Goal: Find specific page/section: Find specific page/section

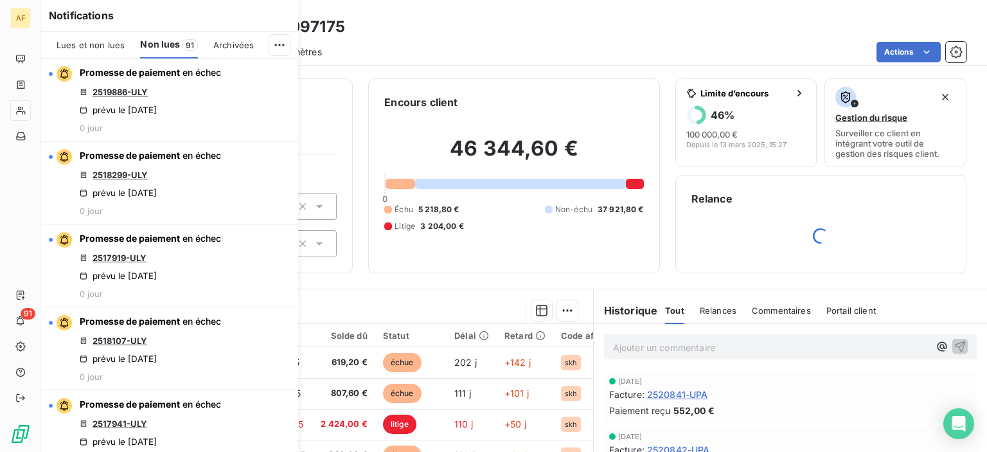
scroll to position [1928, 0]
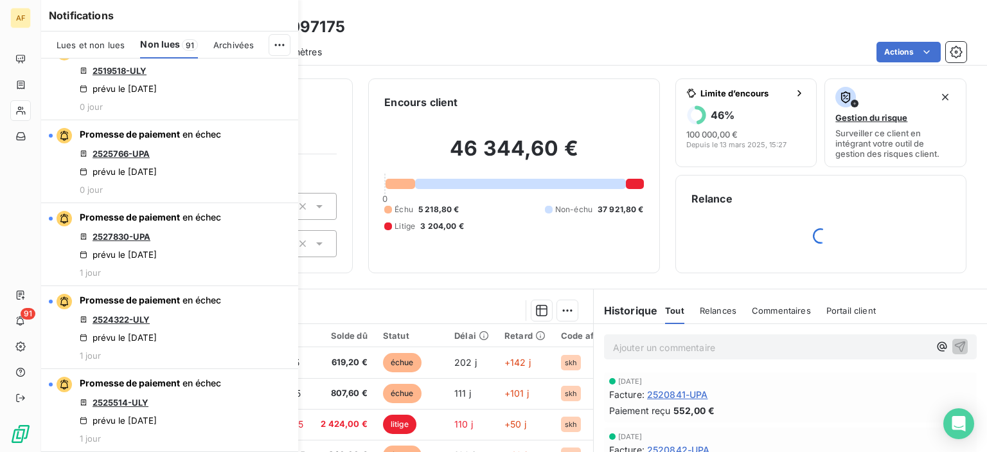
click at [409, 34] on div "Clients TEREOS FRANCE - TER097175" at bounding box center [514, 26] width 946 height 23
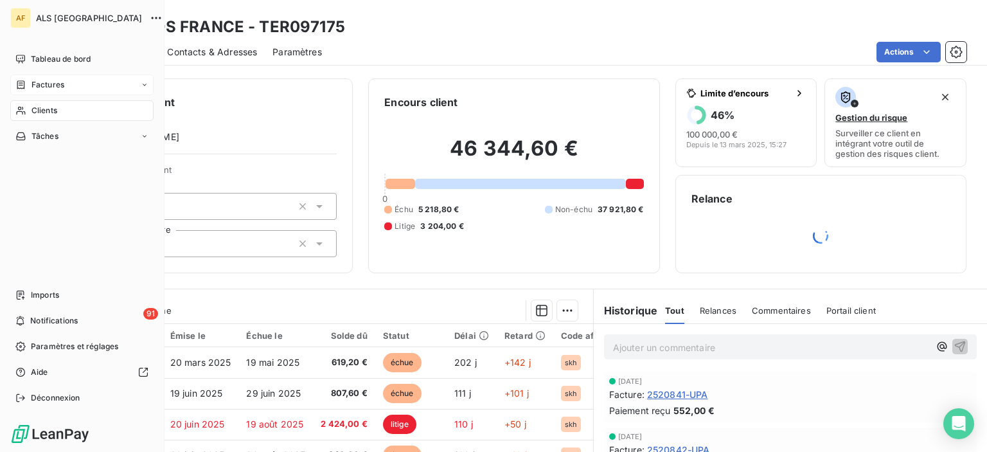
click at [60, 85] on span "Factures" at bounding box center [47, 85] width 33 height 12
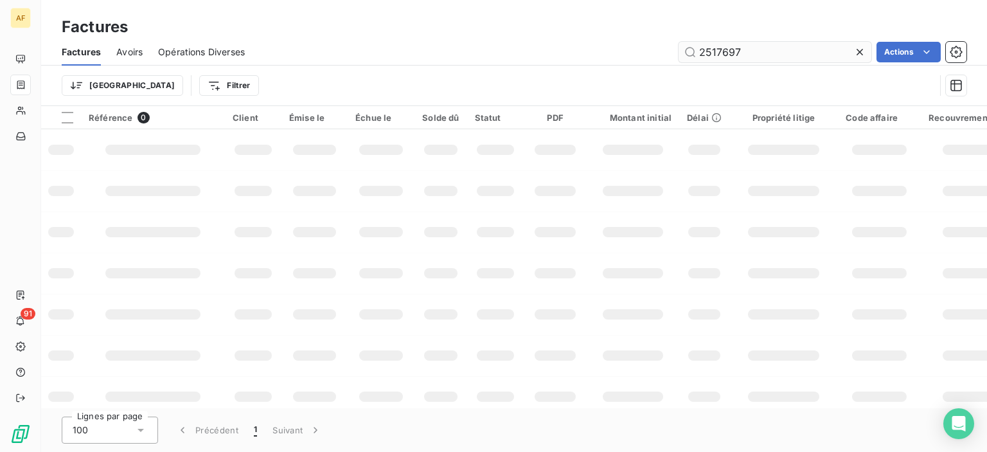
click at [745, 58] on input "2517697" at bounding box center [775, 52] width 193 height 21
drag, startPoint x: 748, startPoint y: 51, endPoint x: 491, endPoint y: 50, distance: 257.0
click at [494, 49] on div "2517697 Actions" at bounding box center [613, 52] width 706 height 21
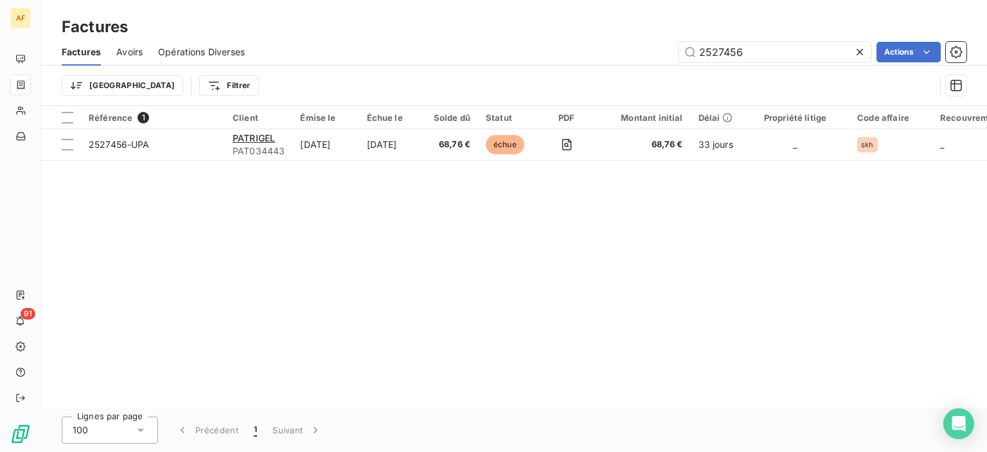
type input "2527456"
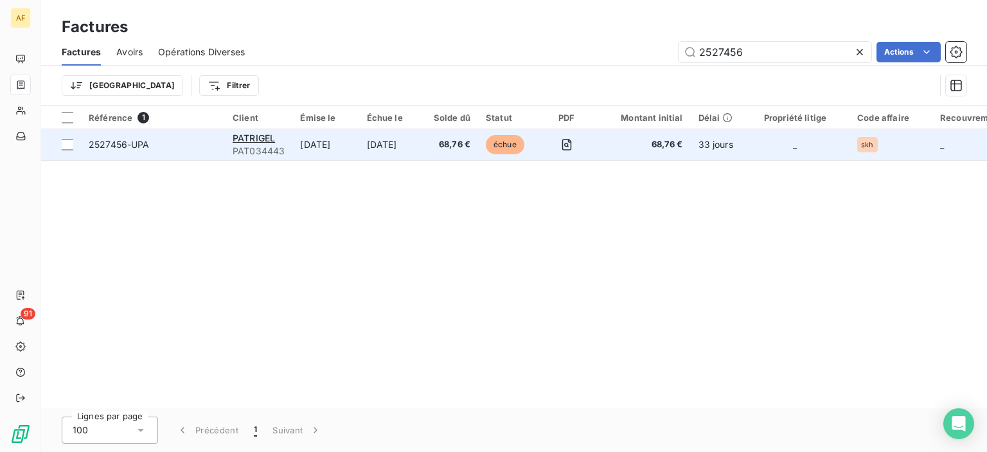
click at [254, 145] on span "PAT034443" at bounding box center [259, 151] width 52 height 13
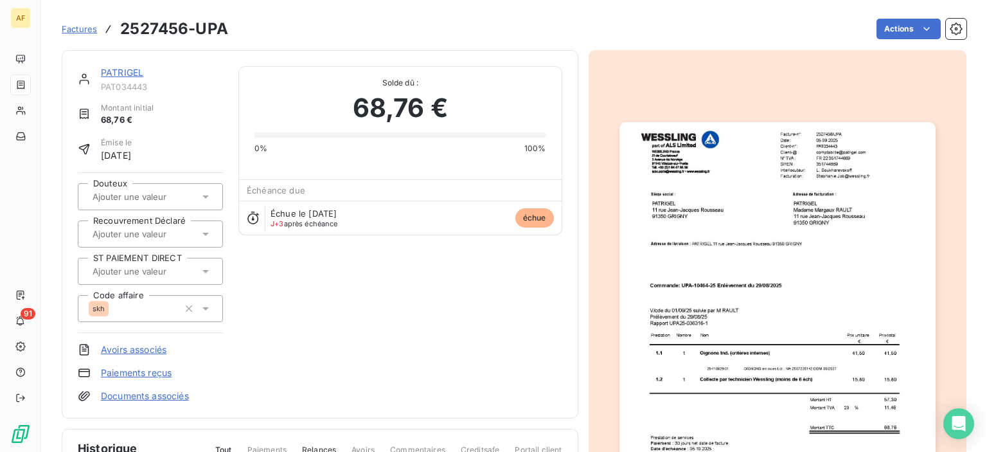
click at [699, 316] on img "button" at bounding box center [777, 345] width 316 height 447
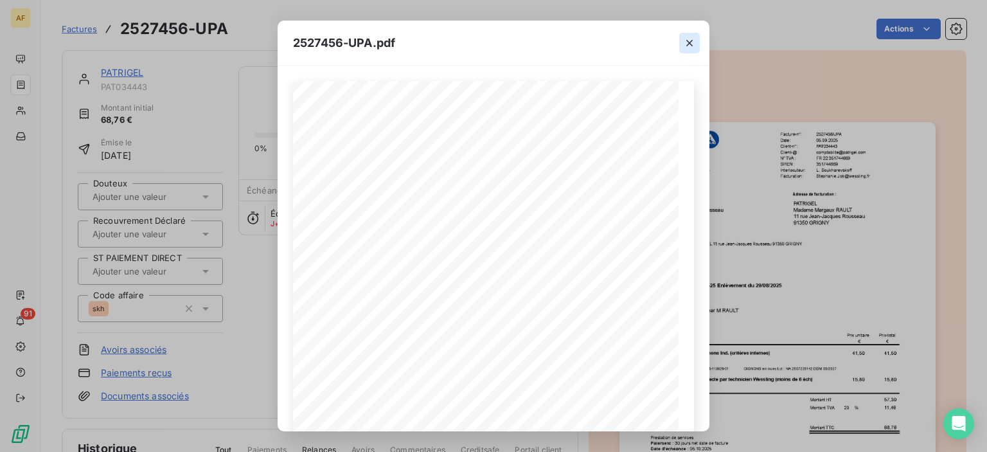
click at [686, 43] on icon "button" at bounding box center [689, 43] width 13 height 13
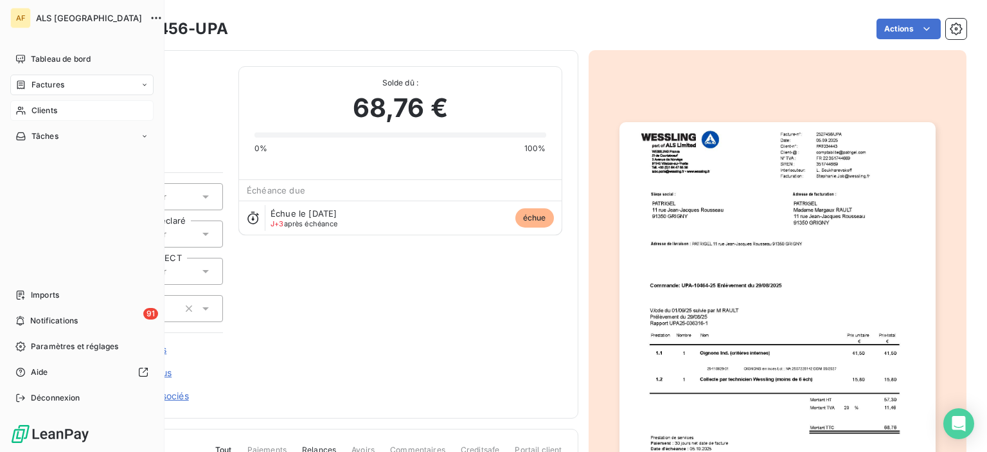
click at [44, 109] on span "Clients" at bounding box center [44, 111] width 26 height 12
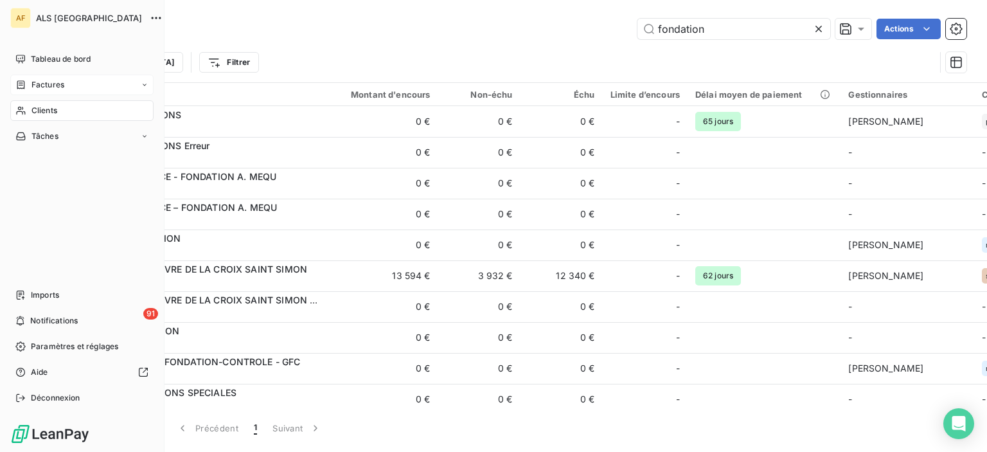
drag, startPoint x: 57, startPoint y: 88, endPoint x: 64, endPoint y: 85, distance: 8.4
click at [57, 87] on span "Factures" at bounding box center [47, 85] width 33 height 12
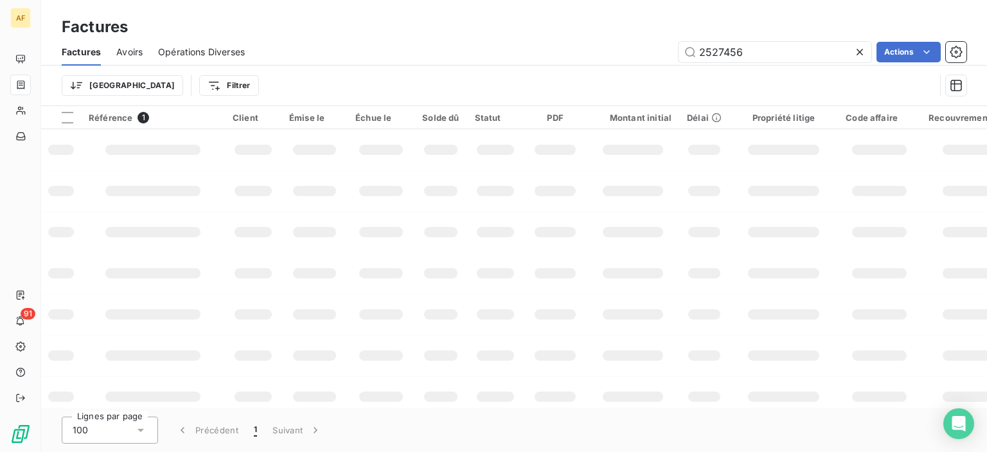
drag, startPoint x: 747, startPoint y: 47, endPoint x: 598, endPoint y: 48, distance: 149.7
click at [598, 48] on div "2527456 Actions" at bounding box center [613, 52] width 706 height 21
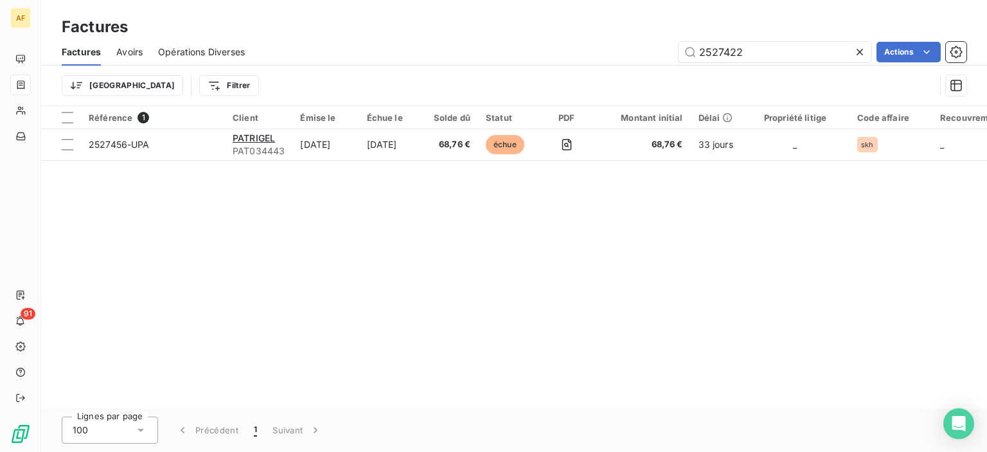
type input "2527422"
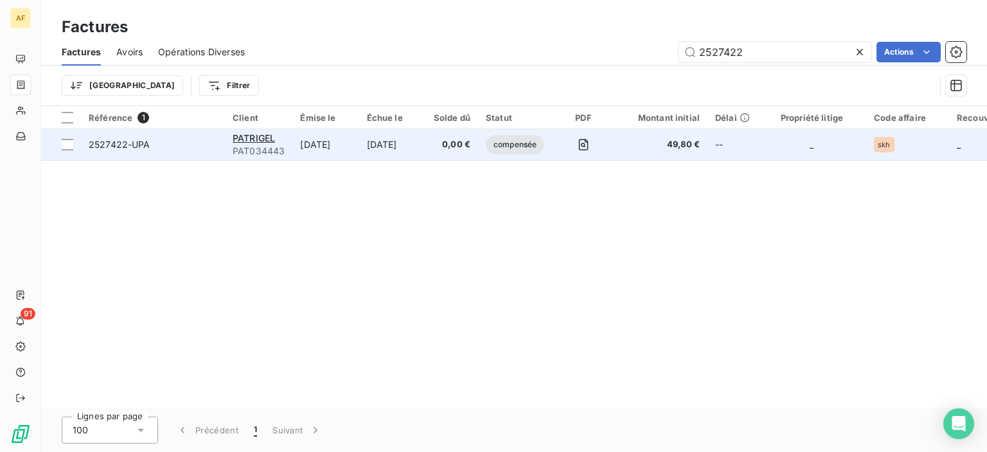
click at [290, 138] on td "PATRIGEL PAT034443" at bounding box center [258, 144] width 67 height 31
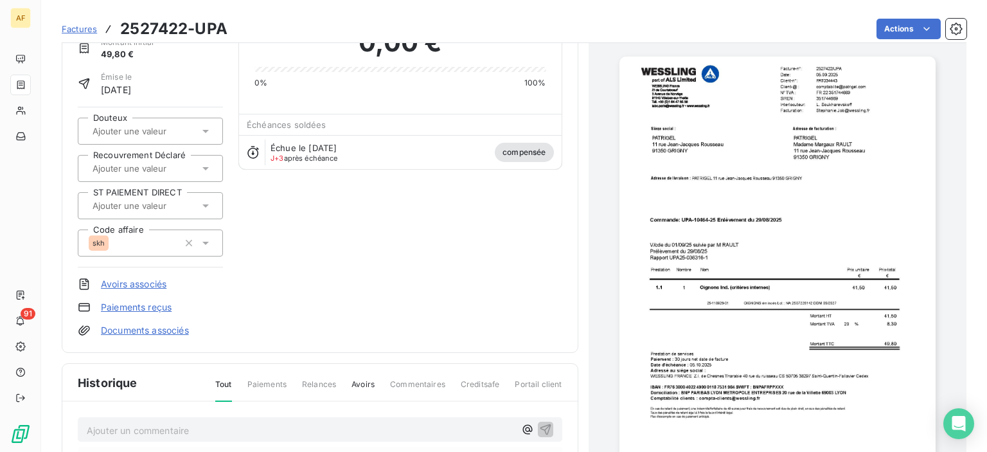
scroll to position [64, 0]
